Goal: Manage account settings

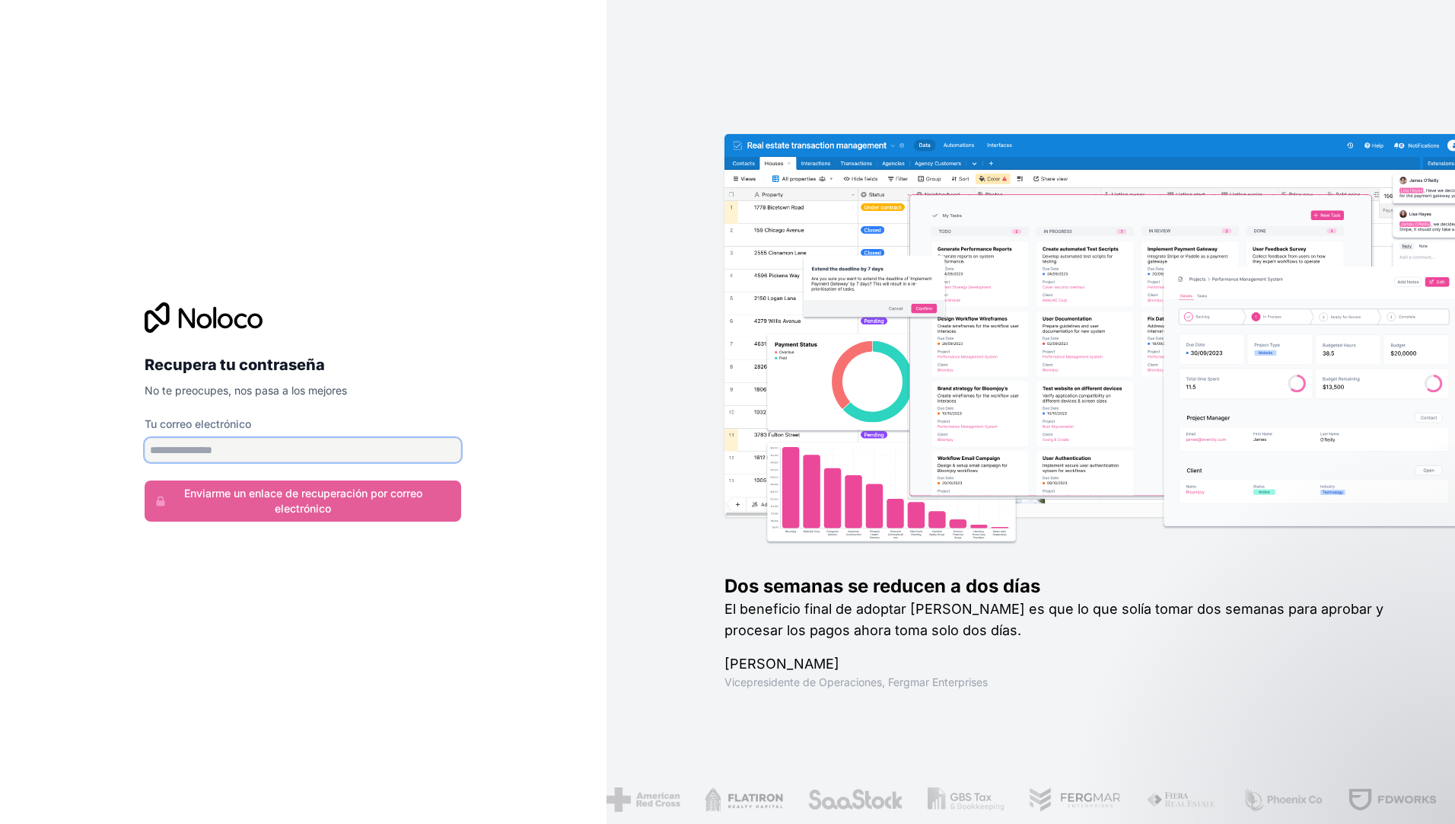
click at [207, 452] on input "Tu correo electrónico" at bounding box center [303, 450] width 317 height 24
type input "**********"
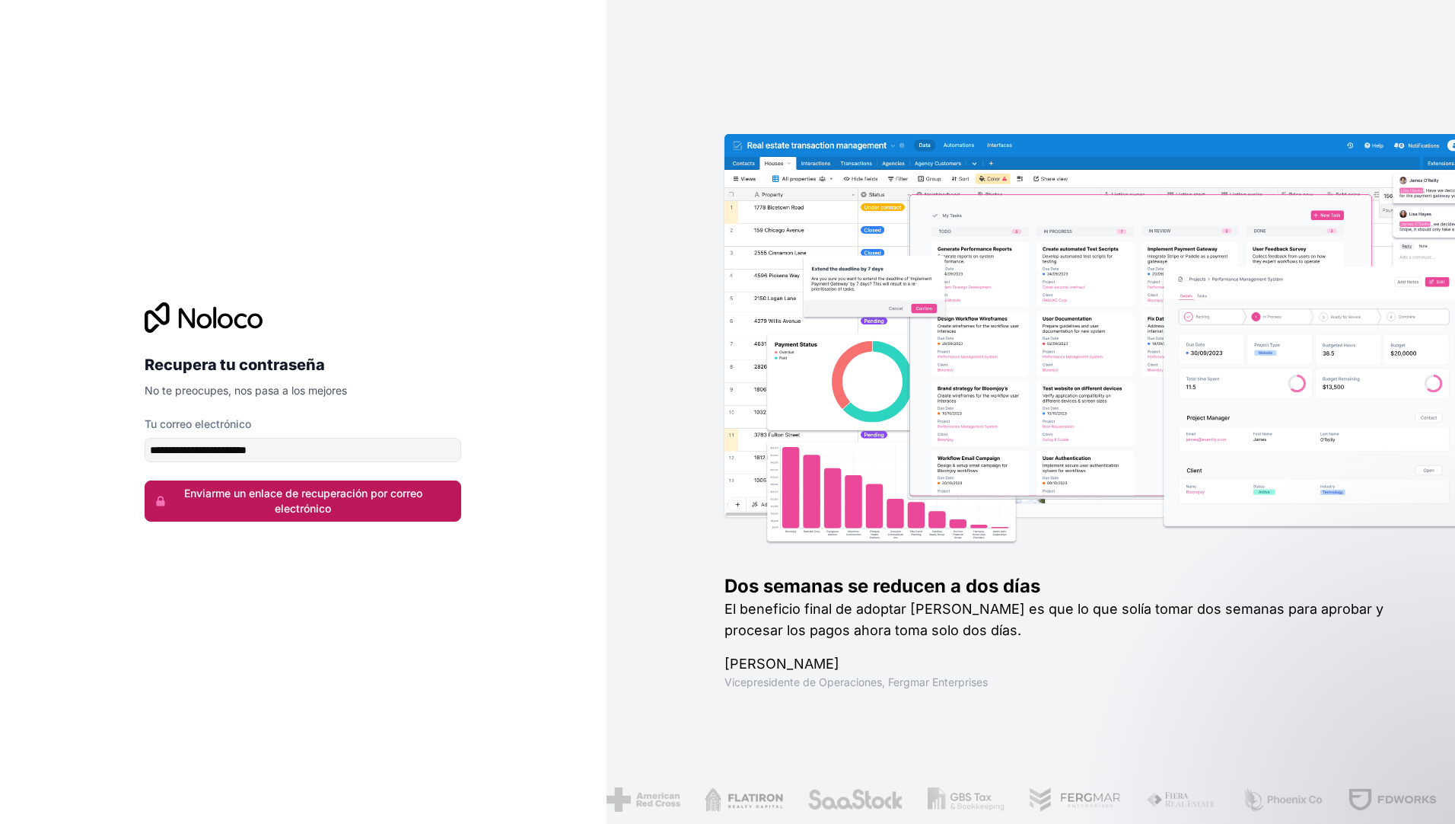
click at [295, 498] on font "Enviarme un enlace de recuperación por correo electrónico" at bounding box center [303, 501] width 291 height 30
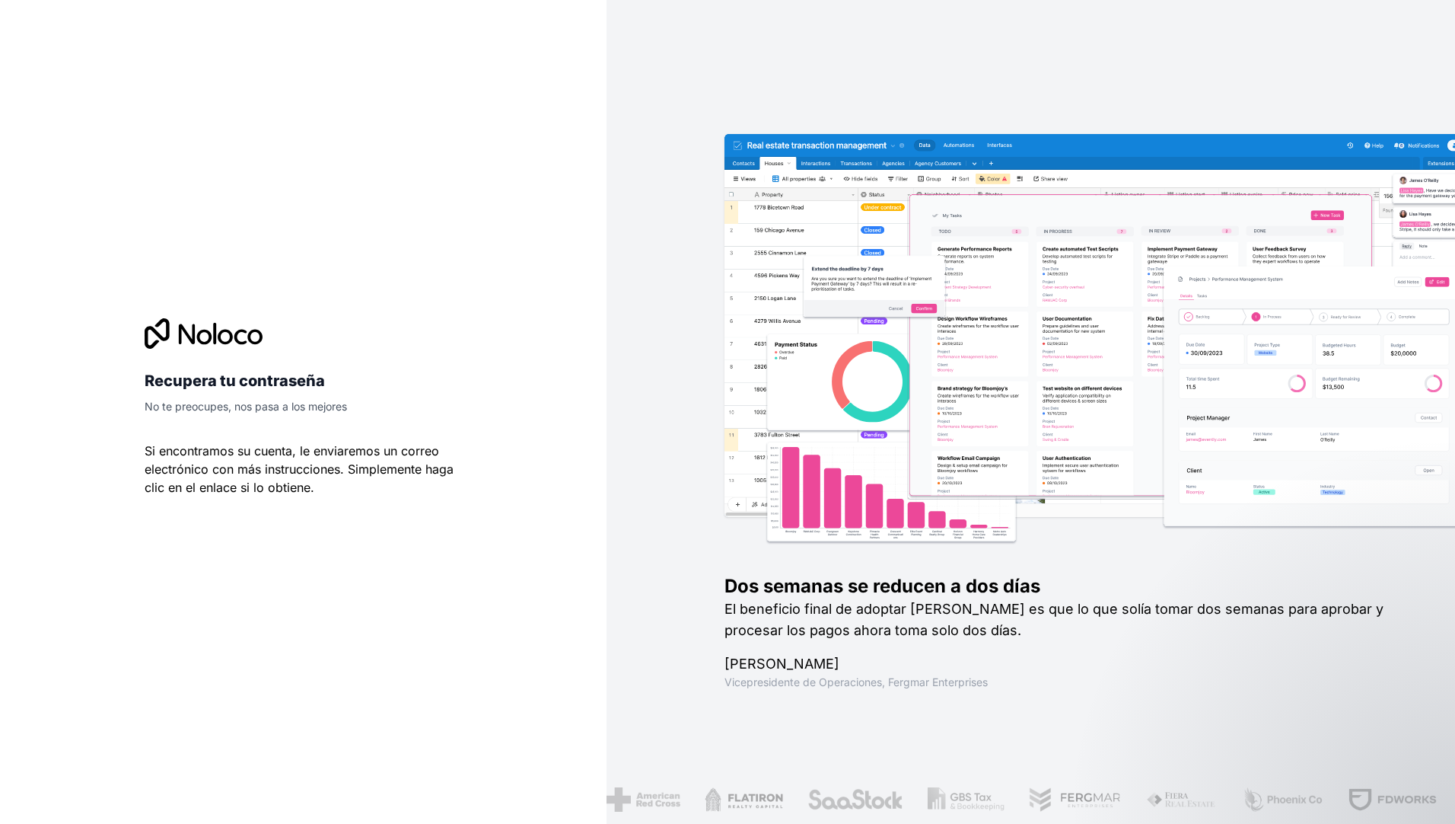
click at [559, 779] on div "Recupera tu contraseña No te preocupes, nos pasa a los mejores Si encontramos s…" at bounding box center [303, 412] width 607 height 824
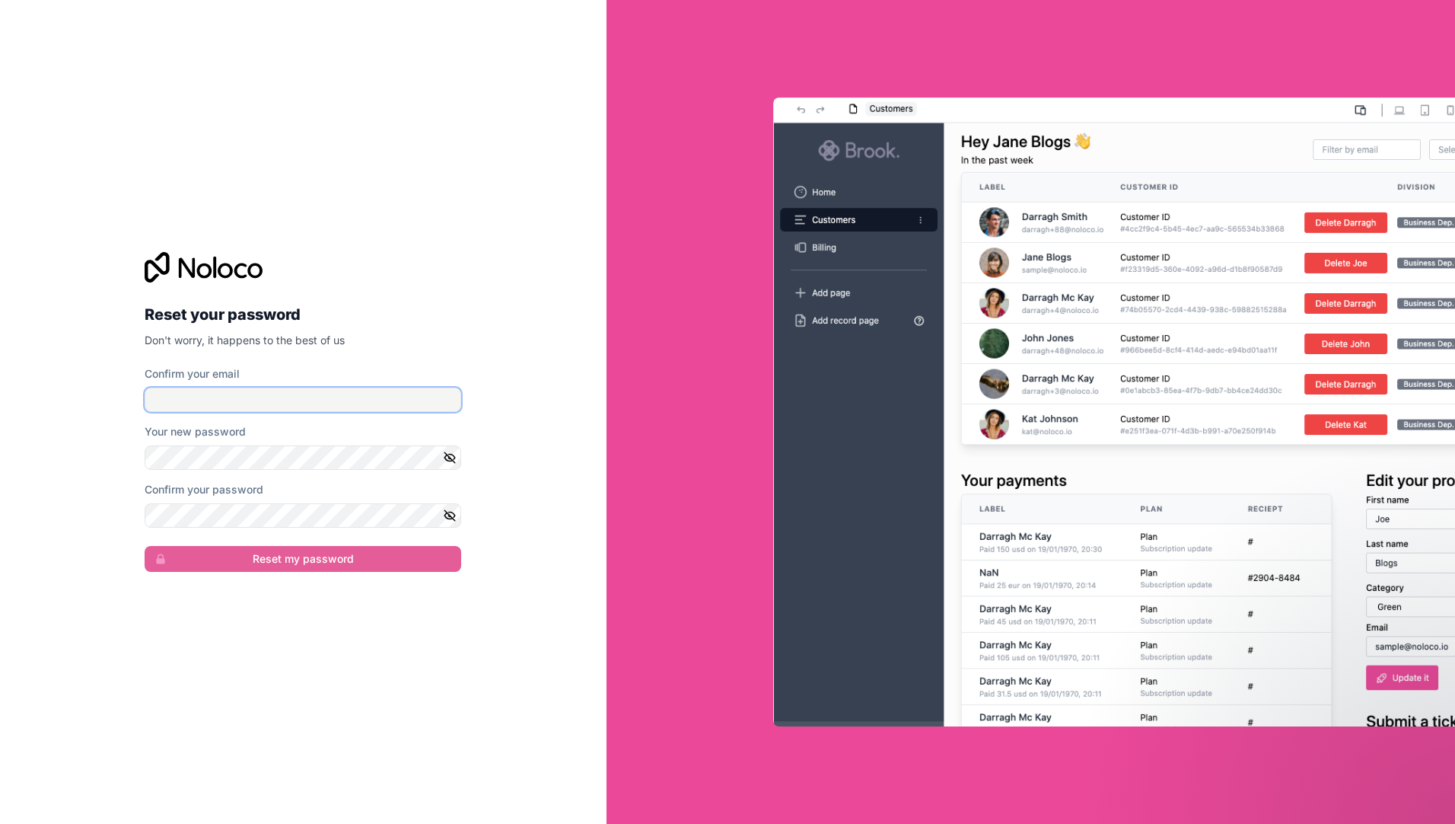
click at [203, 387] on input "Confirm your email" at bounding box center [303, 399] width 317 height 24
type input "**********"
click at [455, 457] on icon "button" at bounding box center [450, 457] width 11 height 7
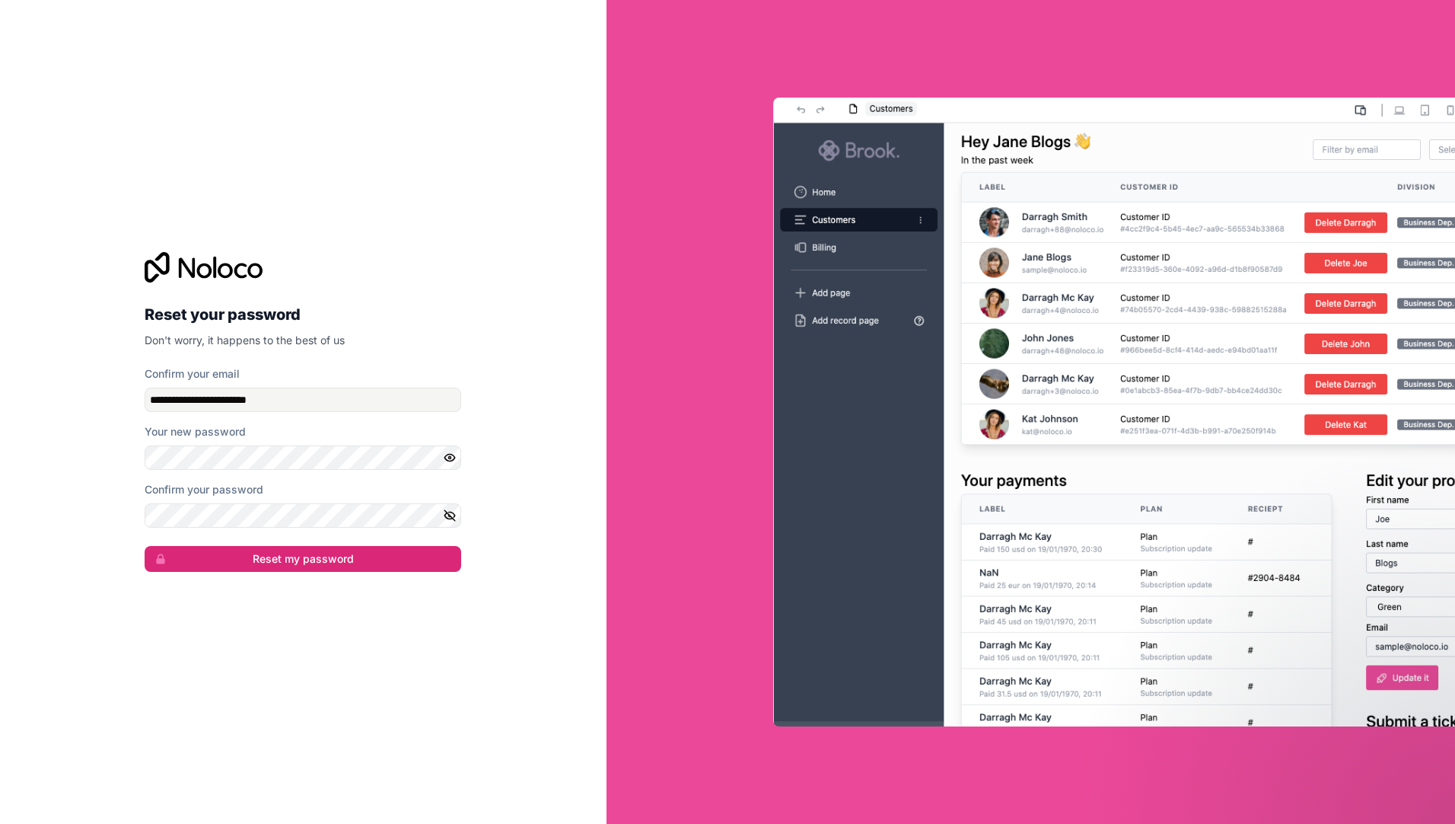
click at [454, 511] on icon "button" at bounding box center [450, 515] width 14 height 14
click at [295, 559] on button "Reset my password" at bounding box center [303, 559] width 317 height 26
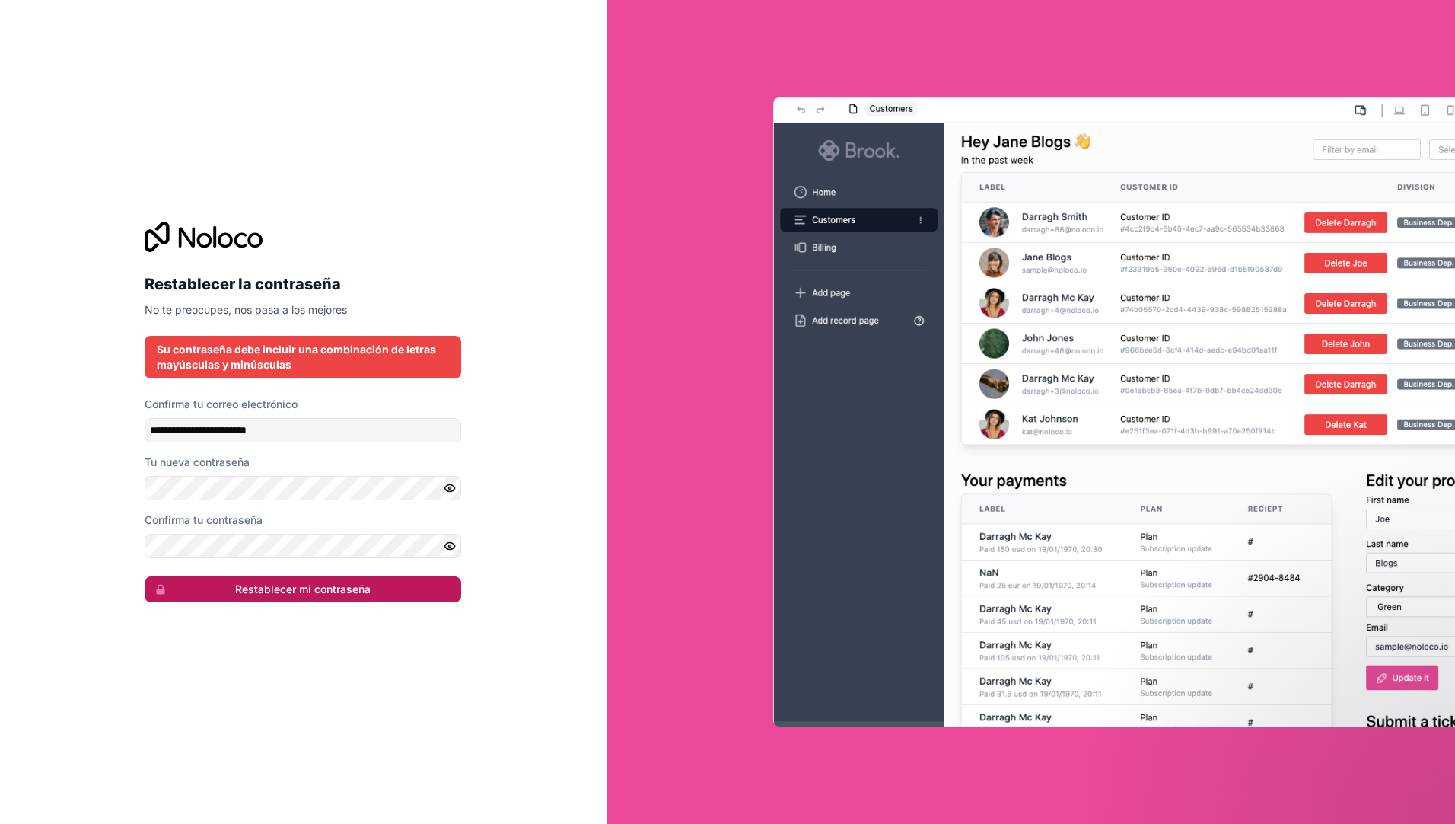
click at [298, 586] on font "Restablecer mi contraseña" at bounding box center [302, 589] width 135 height 15
click at [297, 586] on font "Restablecer mi contraseña" at bounding box center [302, 589] width 135 height 15
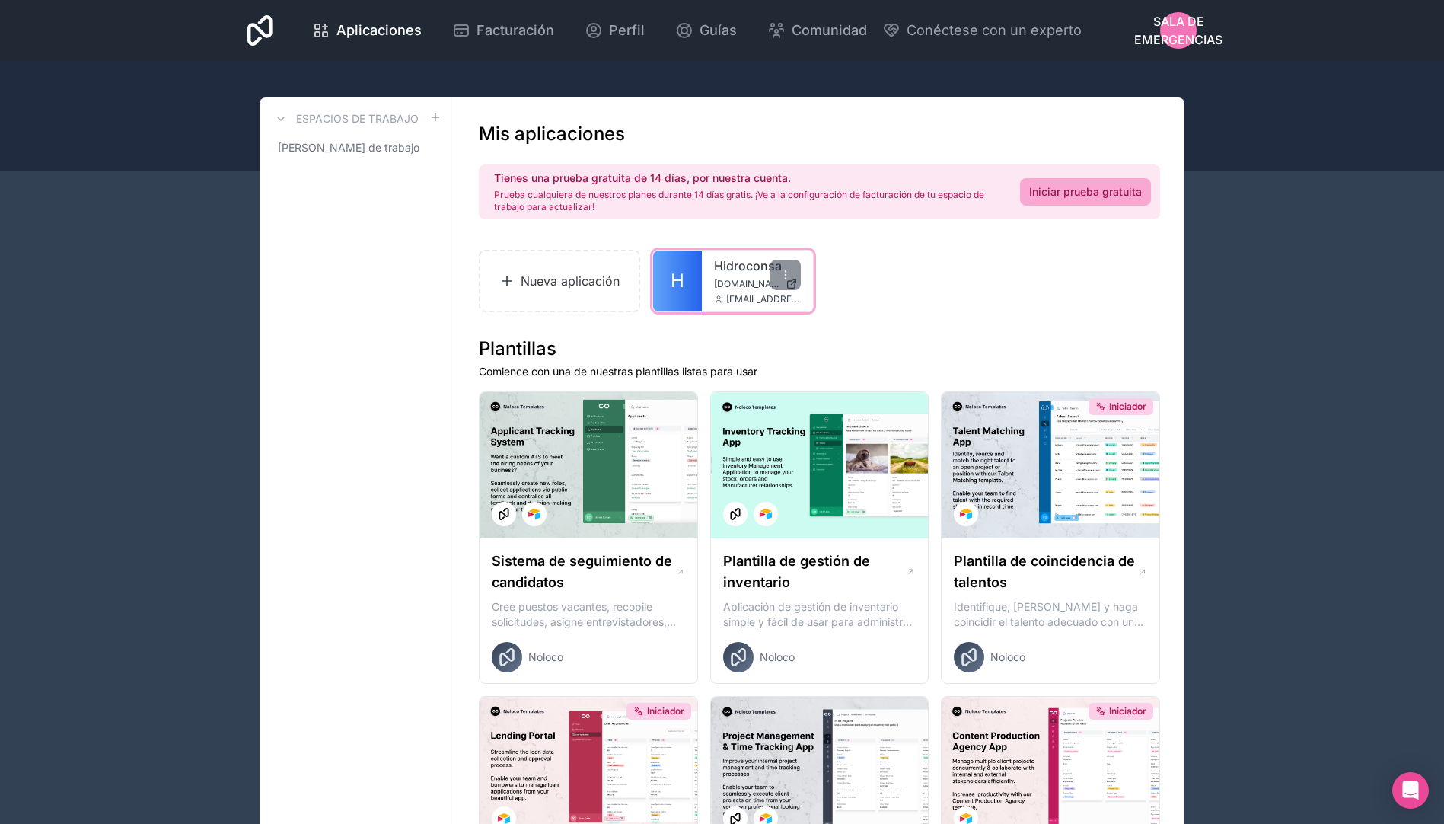
click at [726, 284] on span "[DOMAIN_NAME]" at bounding box center [746, 284] width 65 height 12
click at [428, 143] on icon at bounding box center [429, 148] width 12 height 12
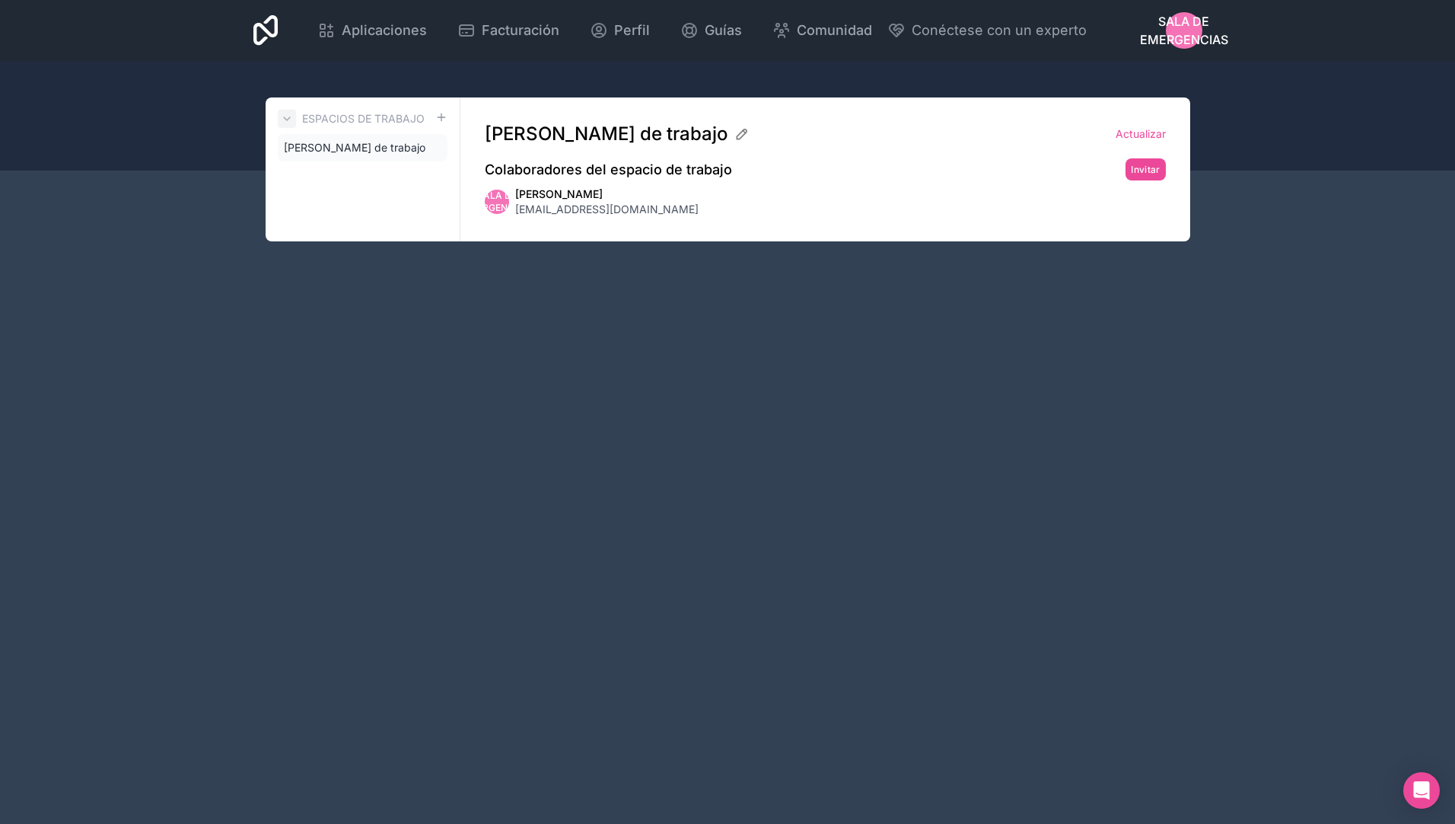
click at [288, 118] on icon at bounding box center [287, 119] width 12 height 12
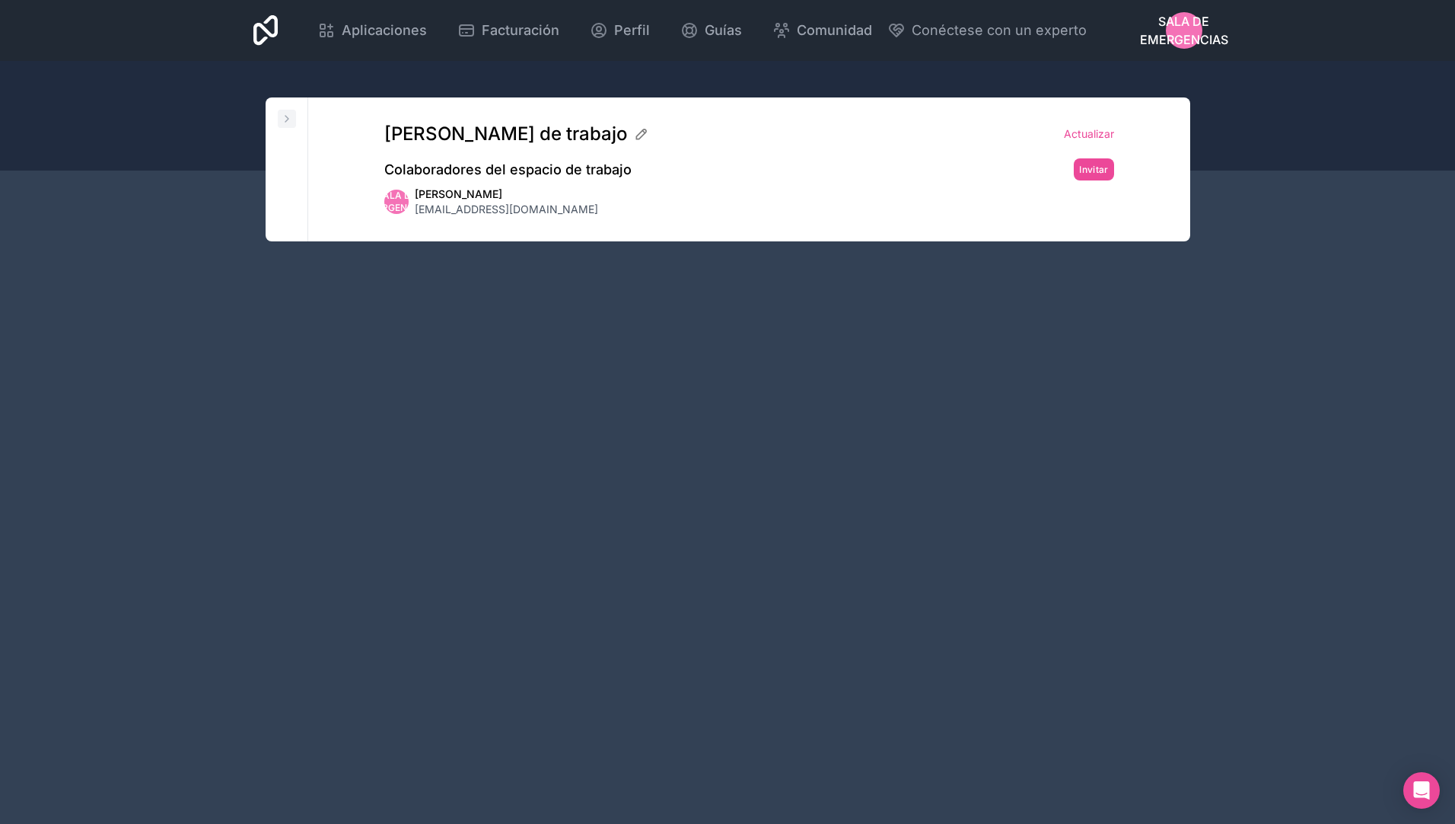
click at [288, 116] on icon at bounding box center [287, 119] width 12 height 12
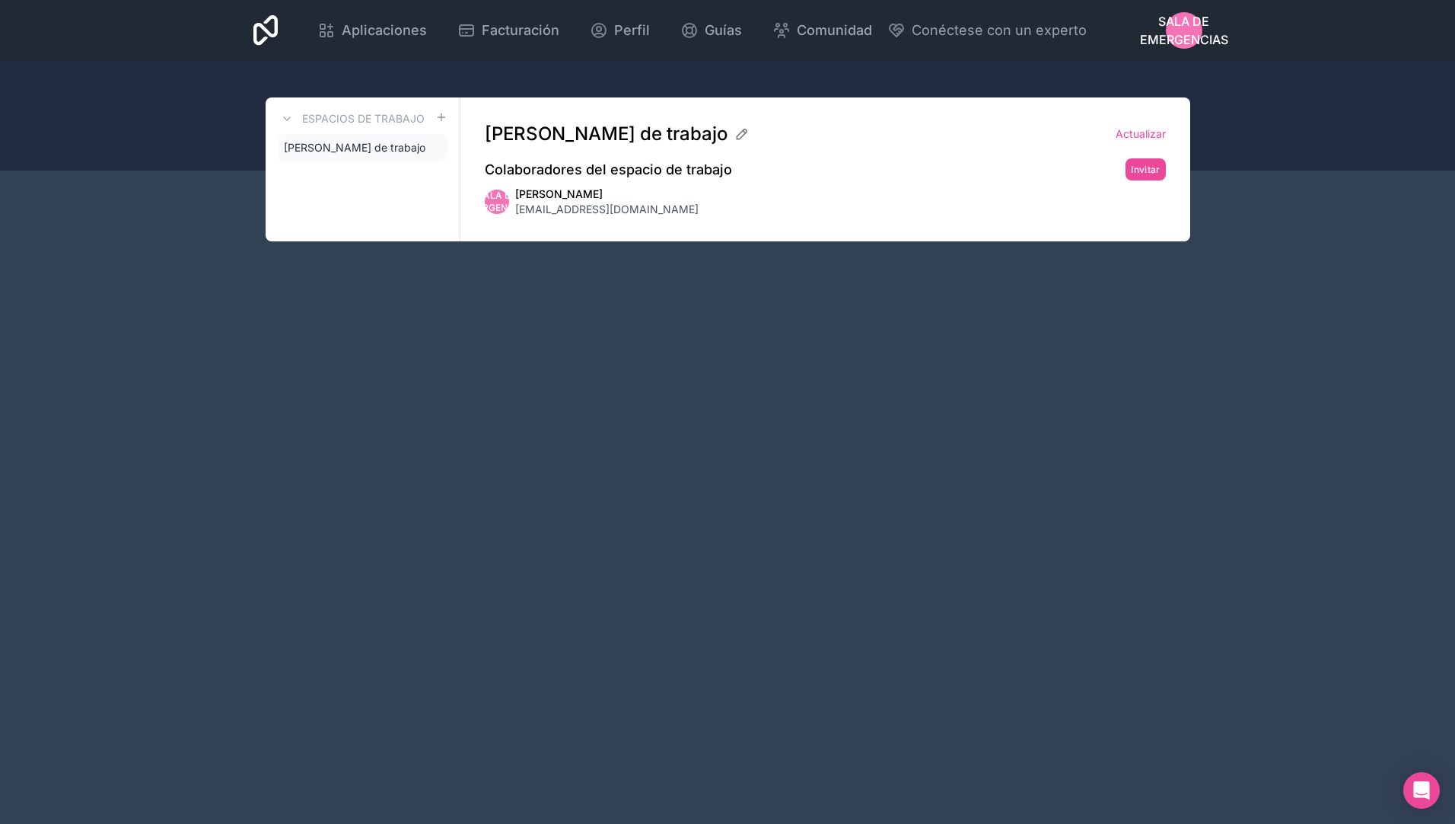
click at [265, 35] on icon at bounding box center [265, 30] width 25 height 30
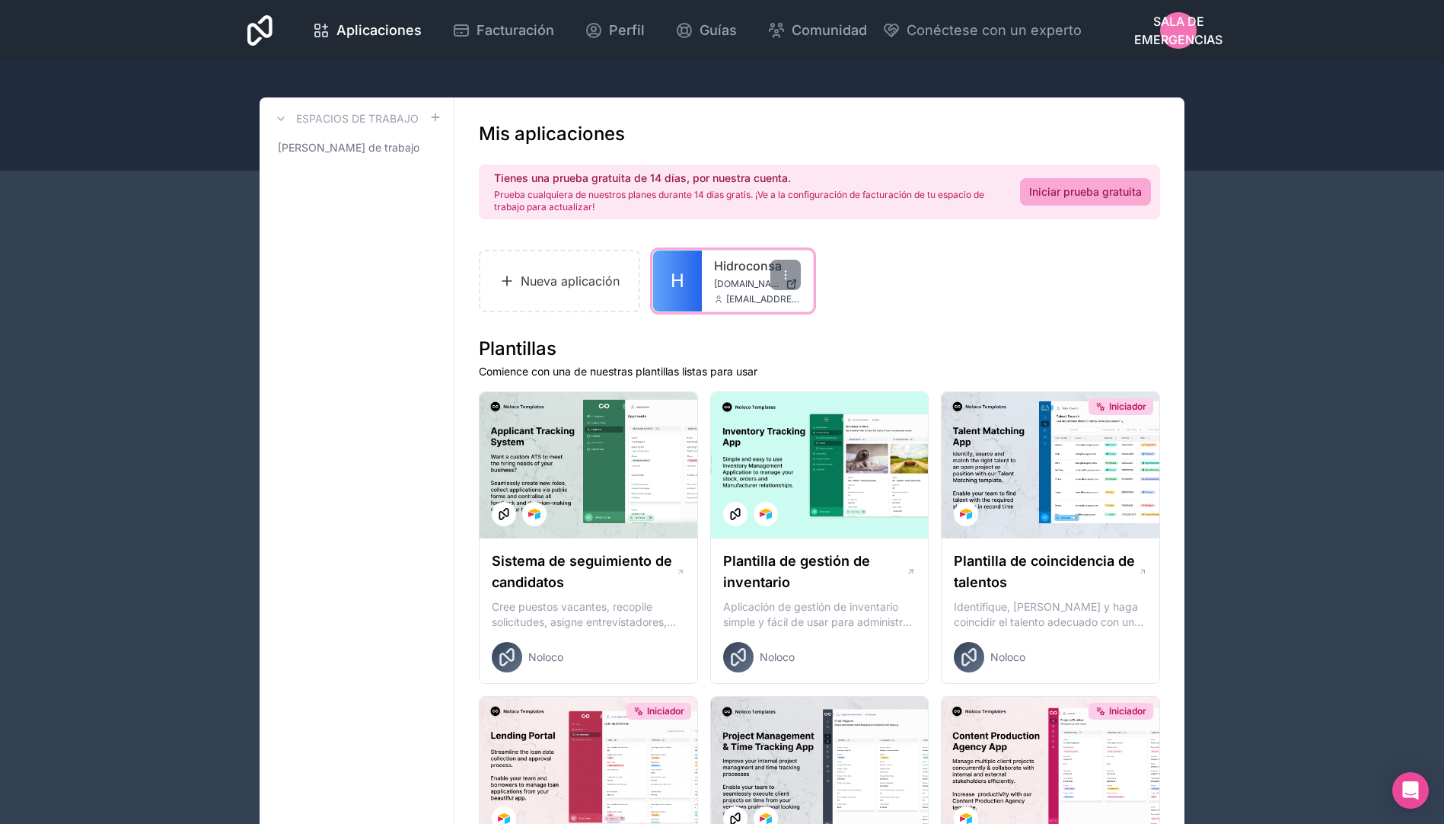
click at [744, 285] on span "[DOMAIN_NAME]" at bounding box center [746, 284] width 65 height 12
click at [620, 30] on span "Perfil" at bounding box center [627, 30] width 36 height 21
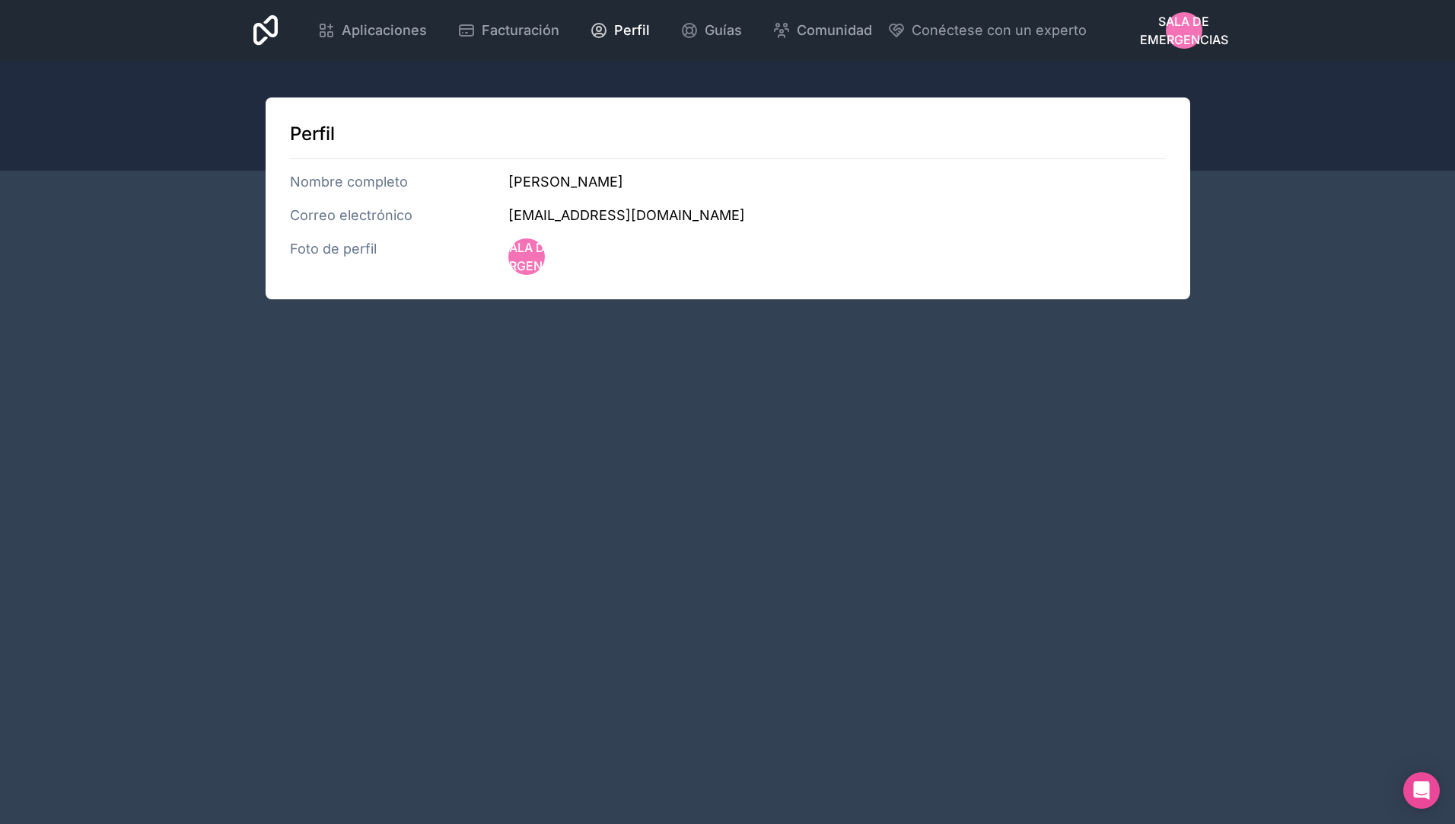
click at [264, 34] on icon at bounding box center [265, 30] width 25 height 30
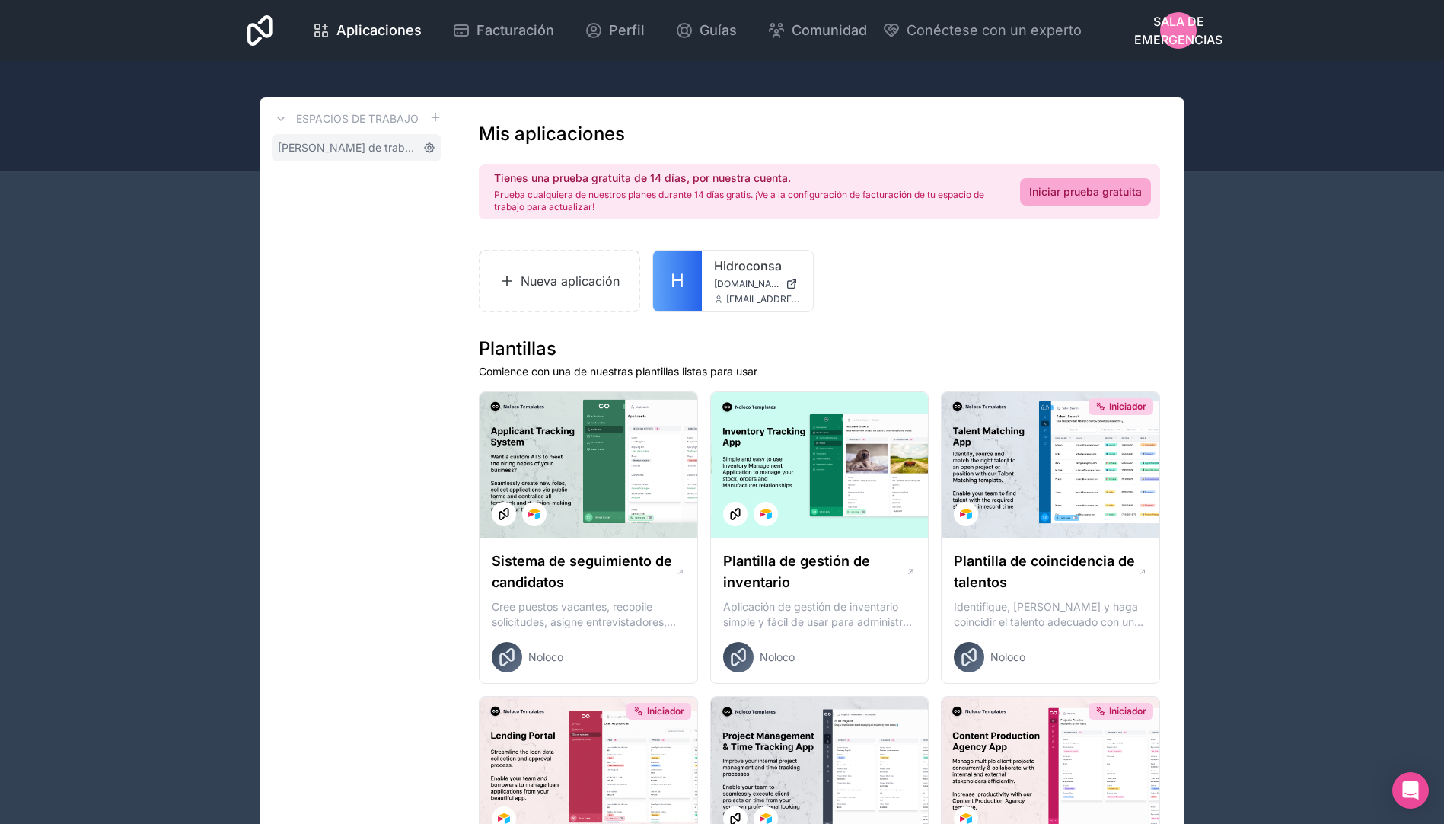
click at [429, 147] on icon at bounding box center [429, 148] width 12 height 12
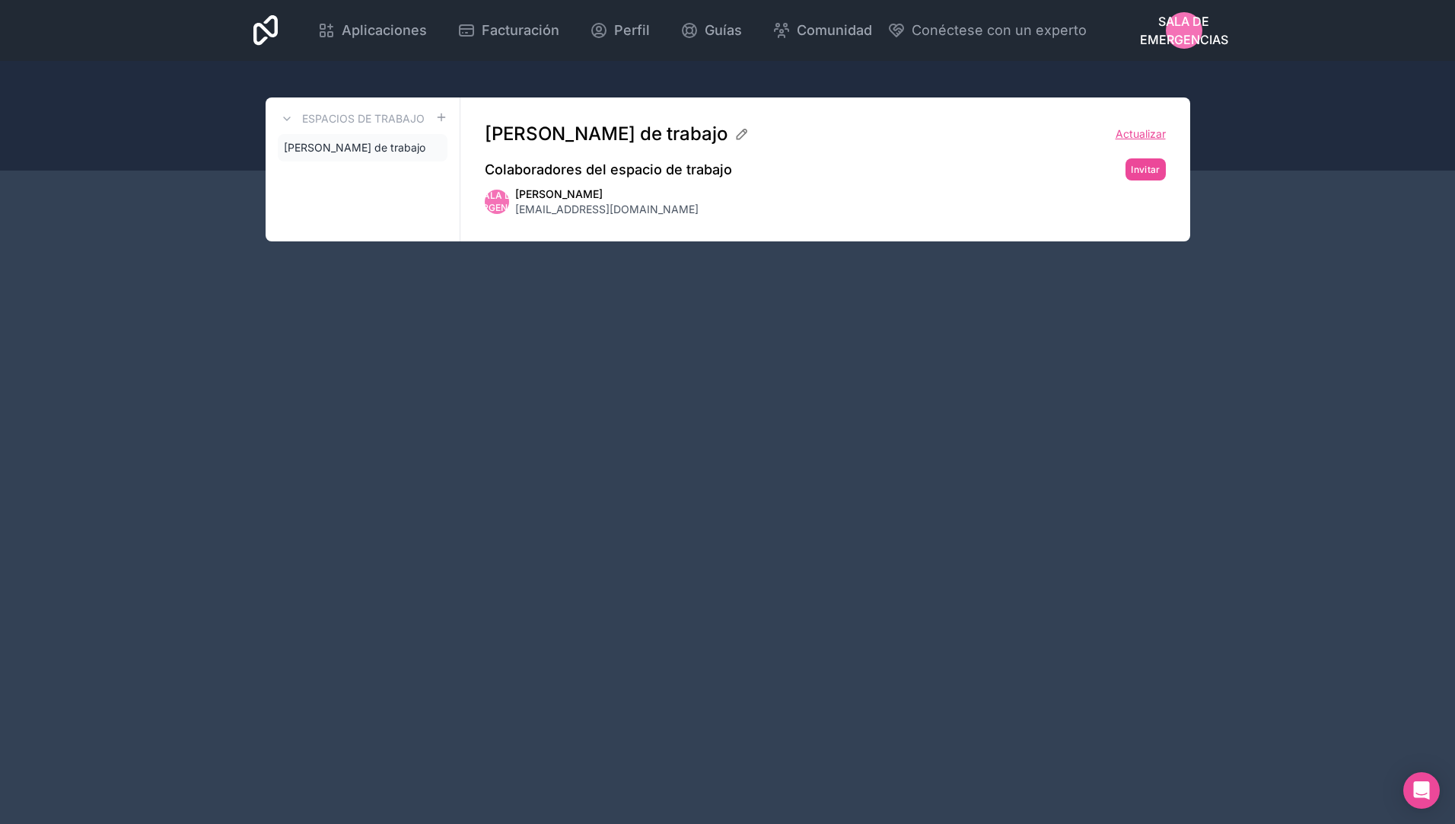
click at [1142, 134] on link "Actualizar" at bounding box center [1141, 133] width 50 height 15
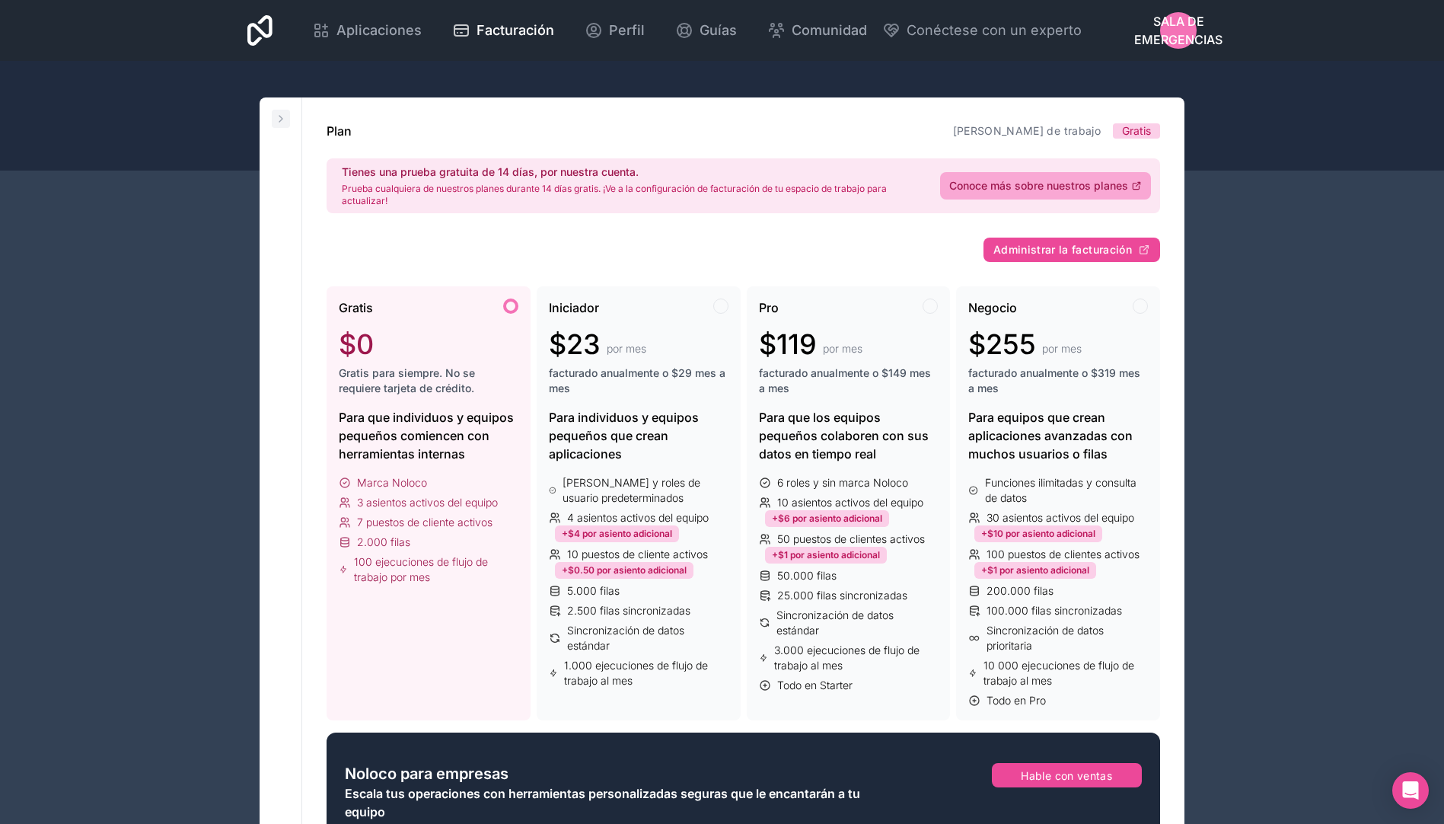
click at [280, 118] on icon at bounding box center [281, 119] width 12 height 12
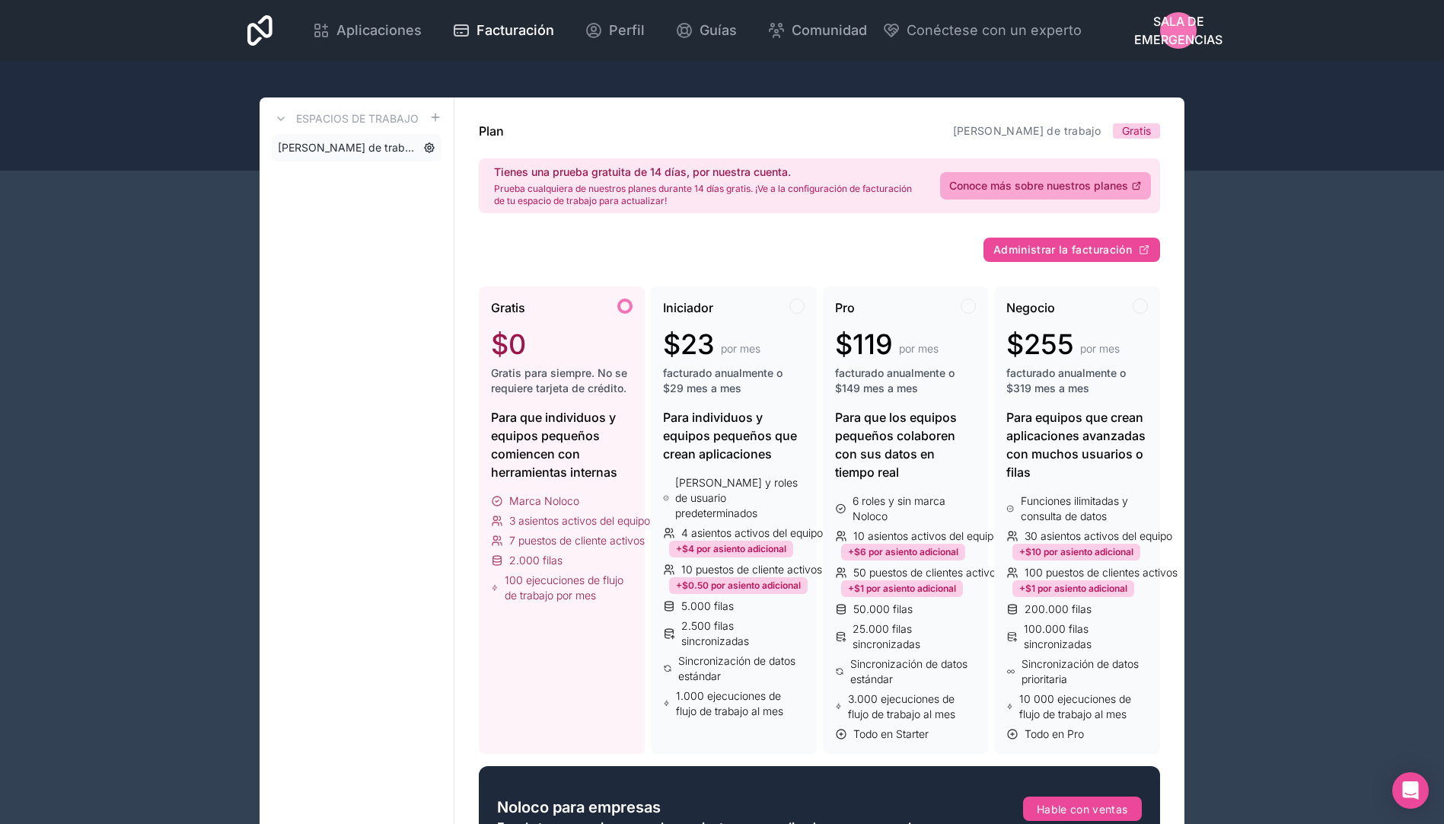
click at [433, 146] on icon at bounding box center [429, 148] width 12 height 12
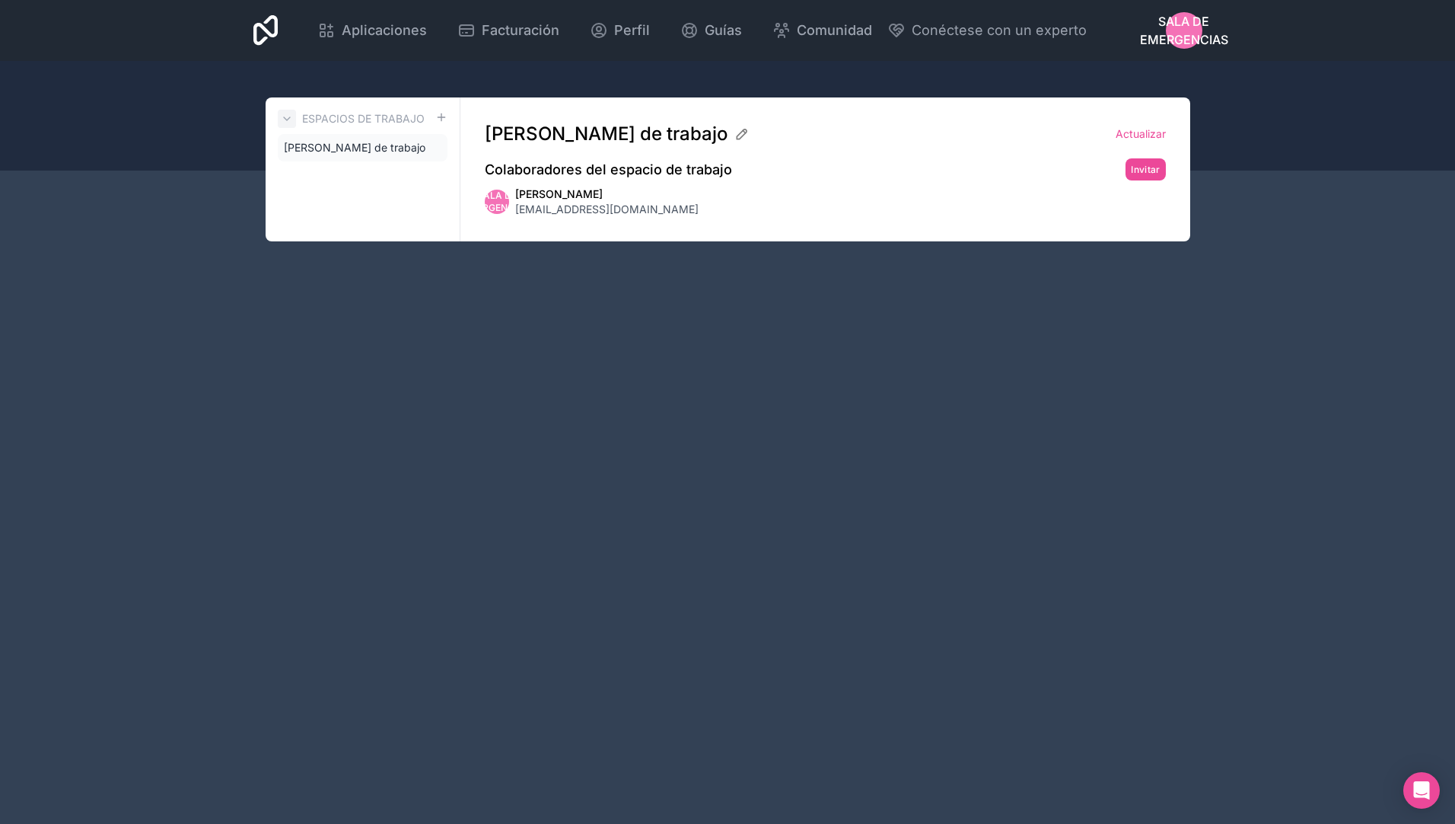
click at [284, 117] on icon at bounding box center [287, 119] width 12 height 12
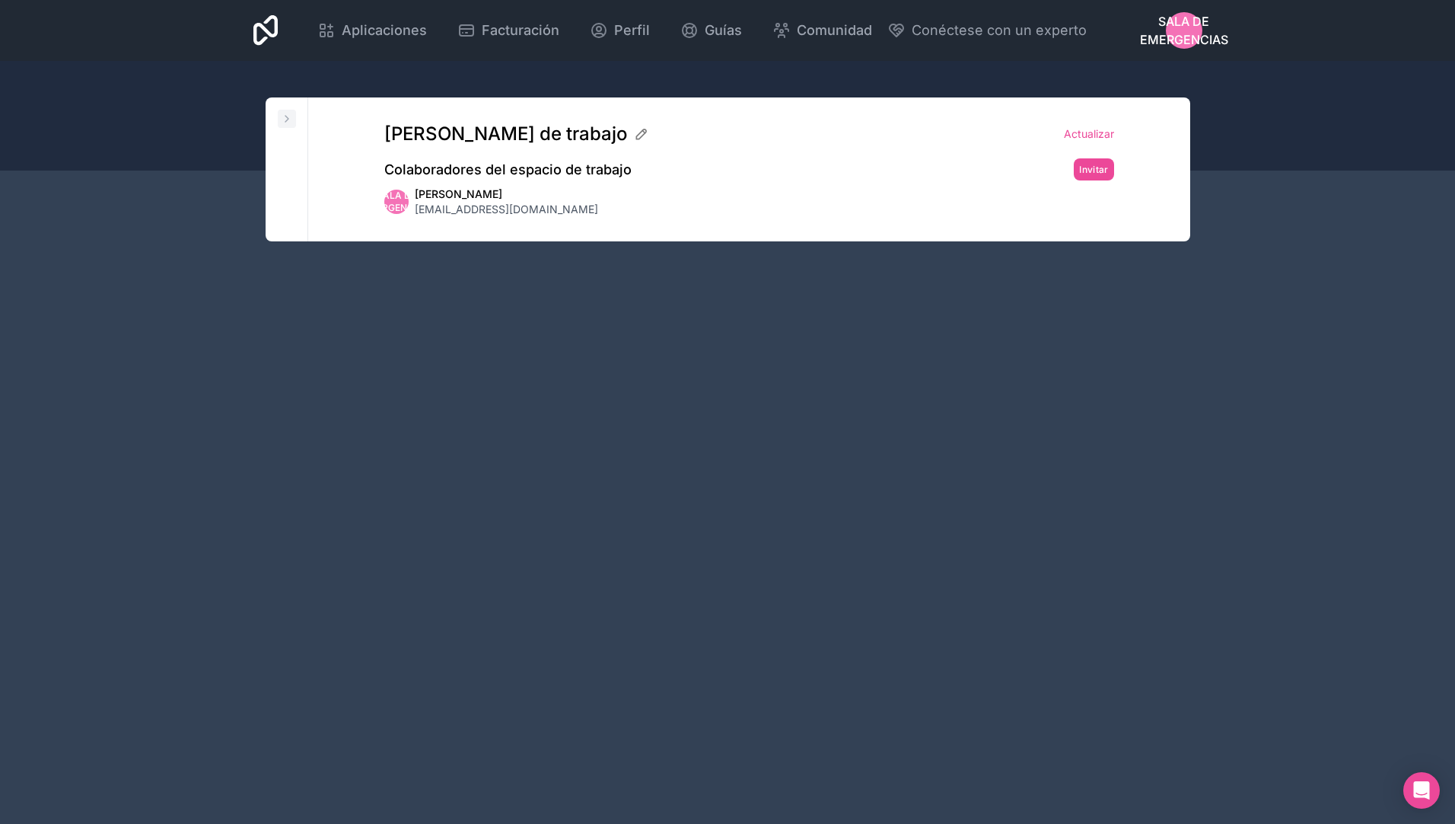
click at [284, 114] on icon at bounding box center [287, 119] width 12 height 12
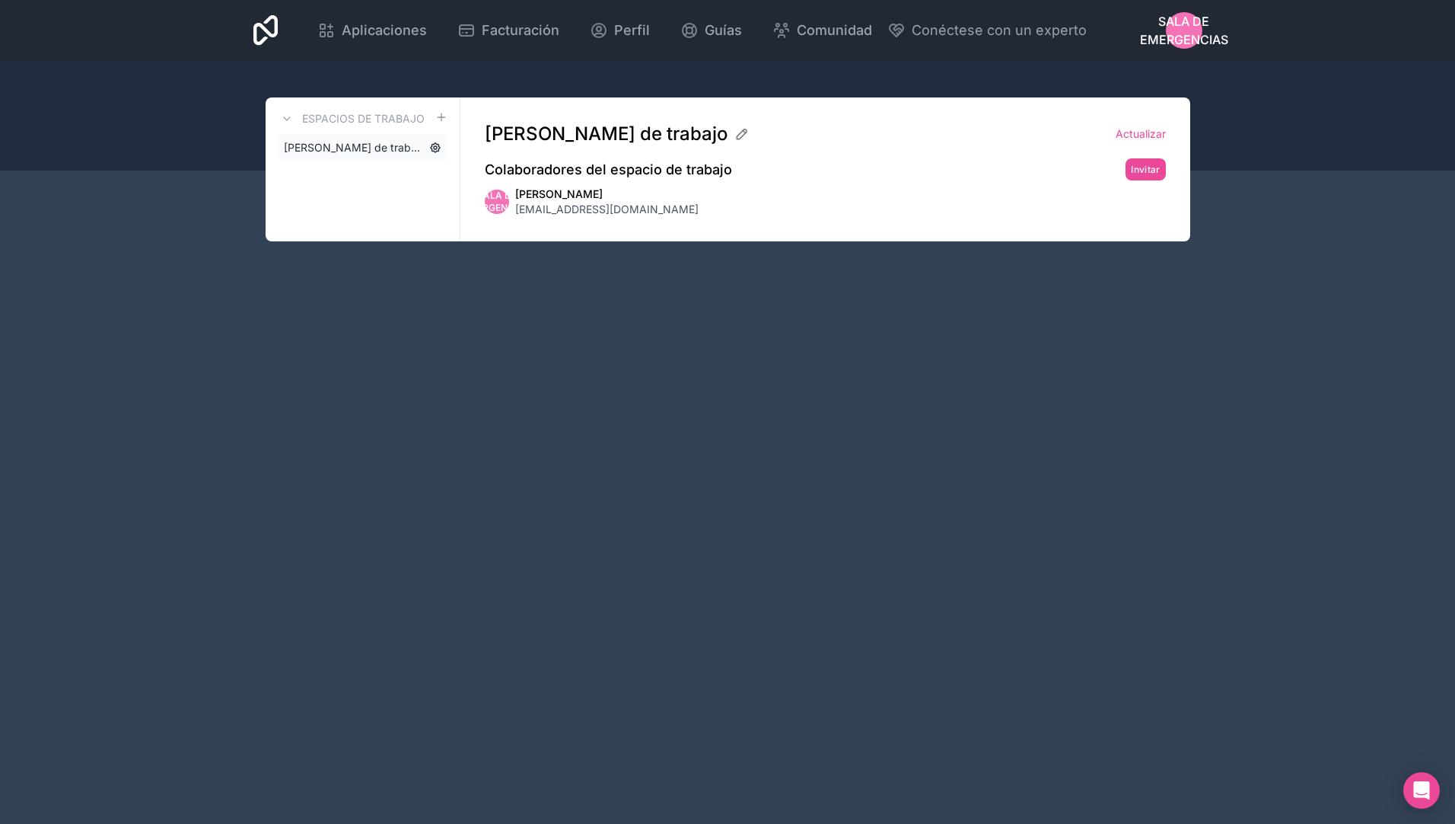
click at [432, 145] on icon at bounding box center [435, 147] width 9 height 9
click at [747, 134] on icon at bounding box center [742, 134] width 10 height 10
click at [834, 186] on div "[PERSON_NAME] de trabajo Actualizar Colaboradores del espacio de trabajo Invita…" at bounding box center [825, 169] width 730 height 144
click at [1150, 170] on button "Invitar" at bounding box center [1146, 169] width 40 height 22
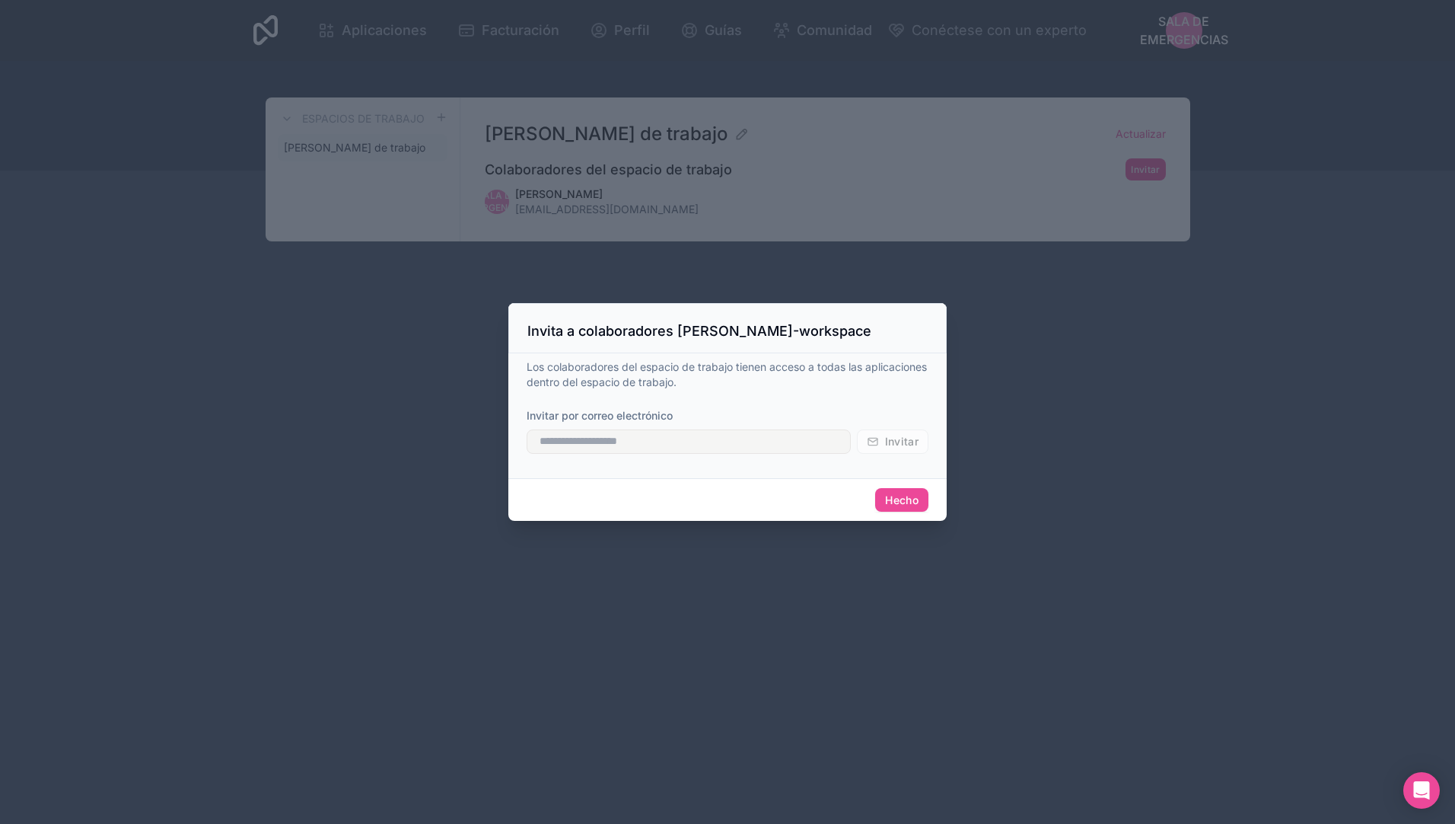
click at [1095, 287] on div at bounding box center [727, 412] width 1455 height 824
click at [1050, 308] on div at bounding box center [727, 412] width 1455 height 824
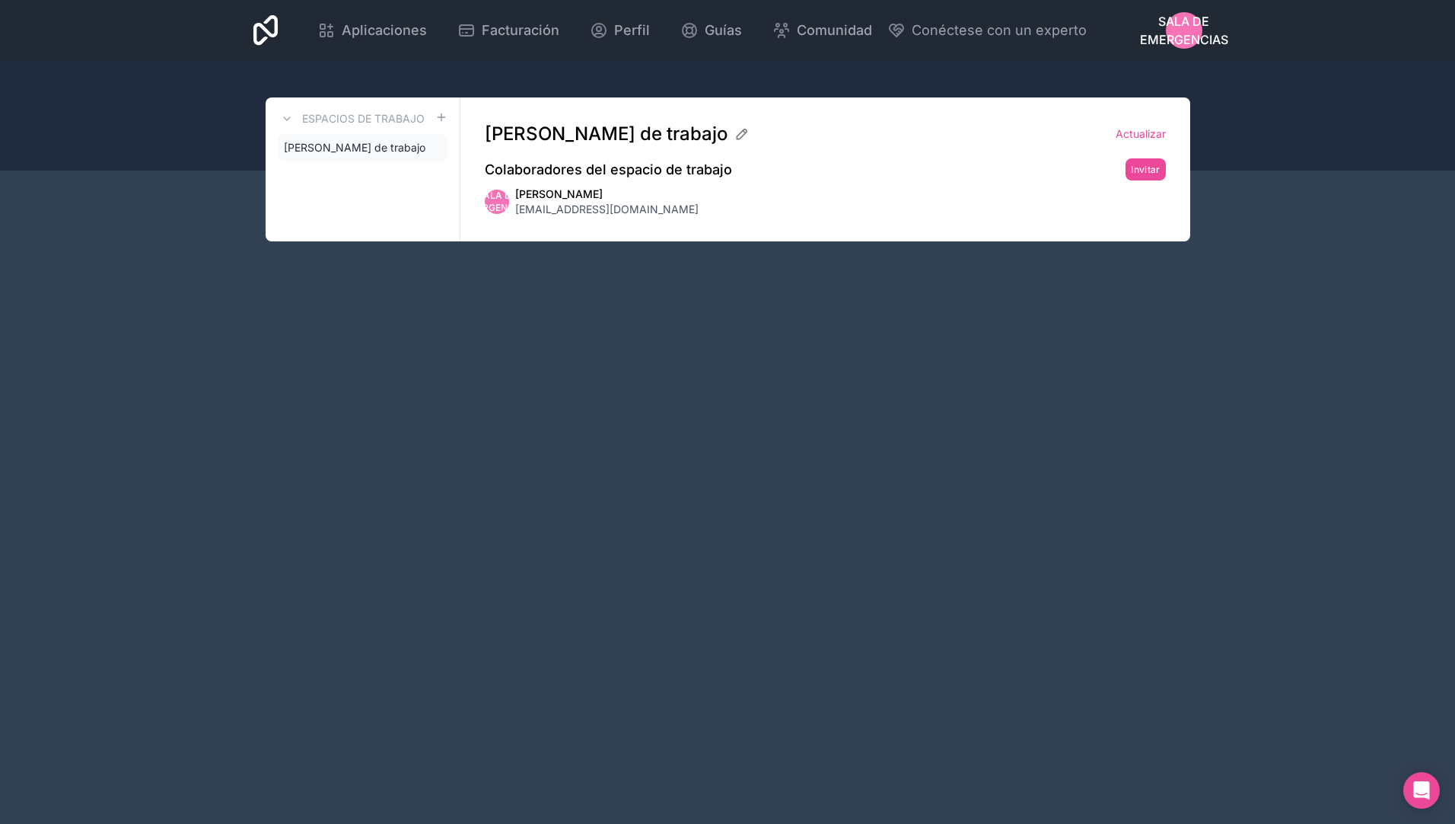
click at [1181, 29] on span "Sala de emergencias" at bounding box center [1184, 30] width 88 height 37
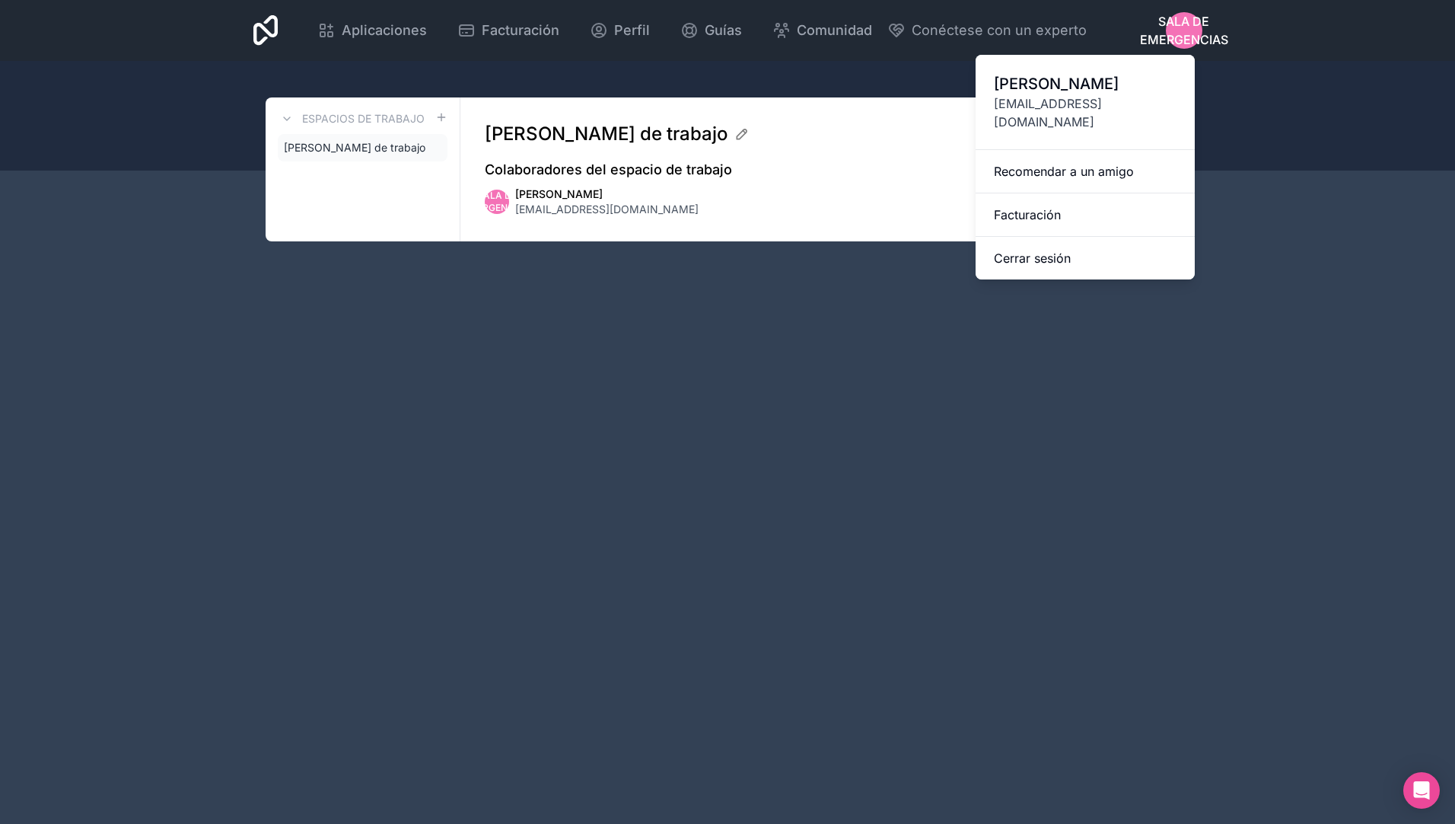
click at [1076, 90] on span "[PERSON_NAME]" at bounding box center [1085, 83] width 183 height 21
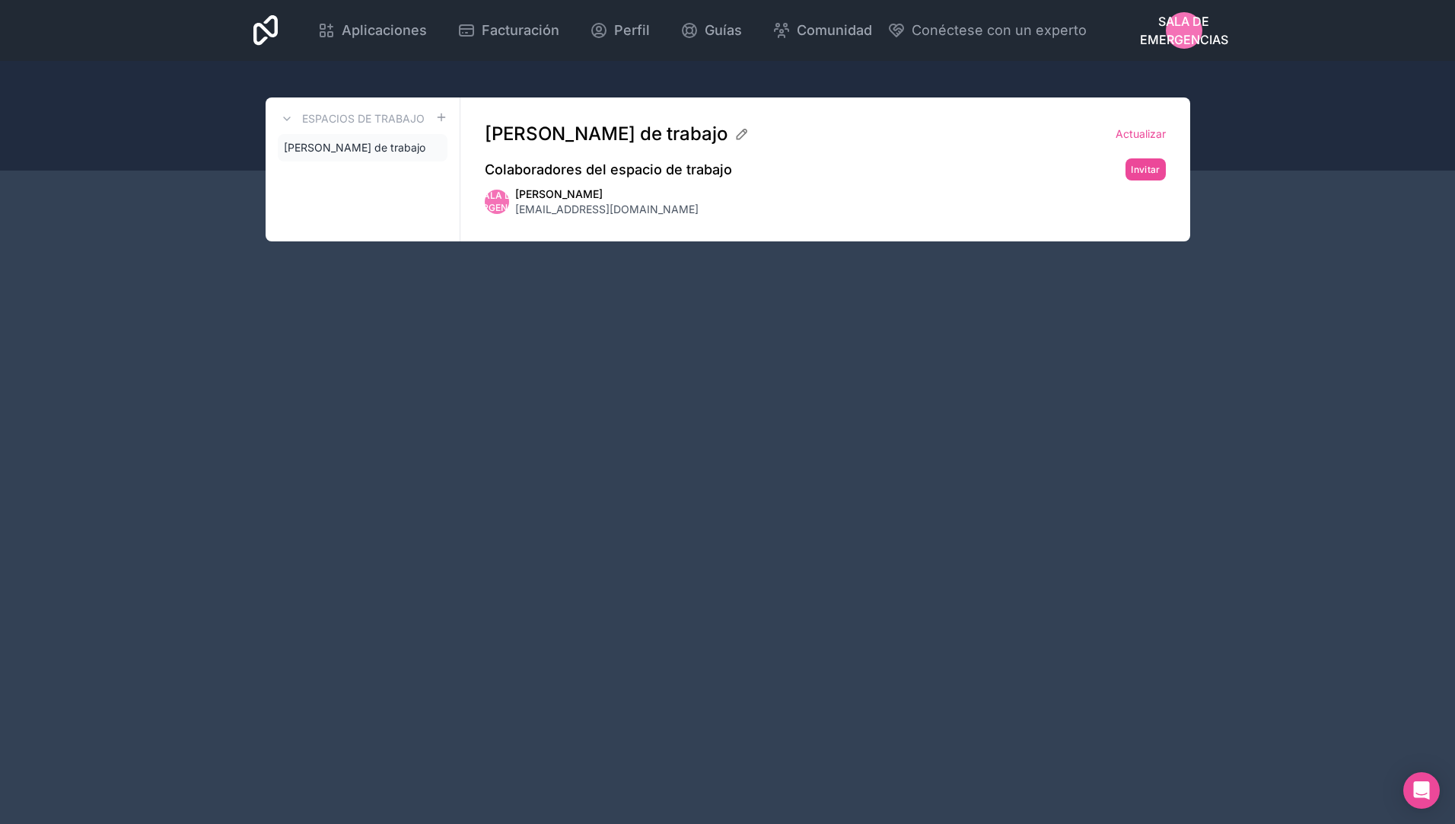
click at [1170, 33] on span "Sala de emergencias" at bounding box center [1184, 30] width 88 height 37
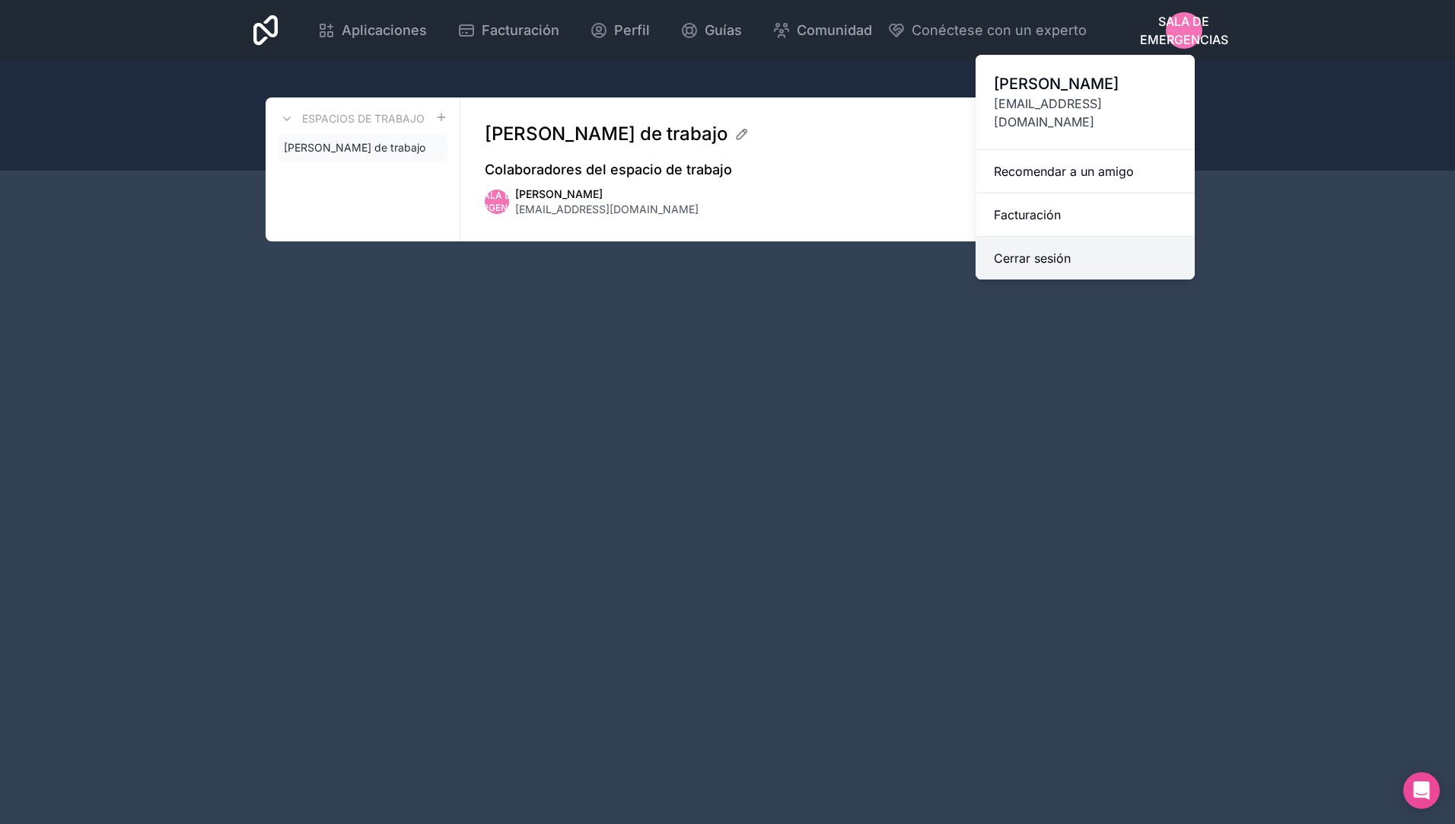
click at [1026, 240] on button "Cerrar sesión" at bounding box center [1085, 258] width 219 height 43
